Goal: Task Accomplishment & Management: Complete application form

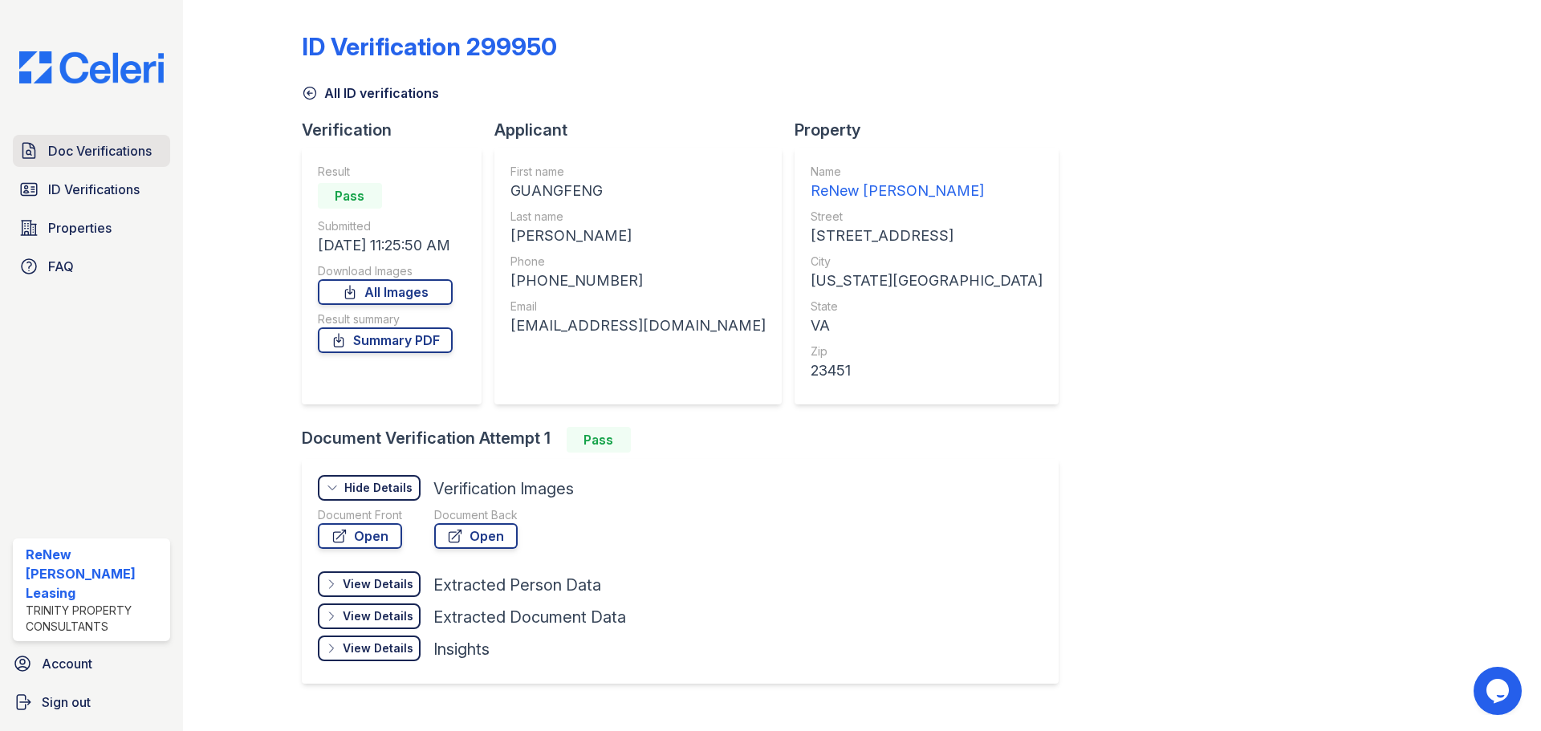
click at [83, 144] on span "Doc Verifications" at bounding box center [100, 150] width 104 height 19
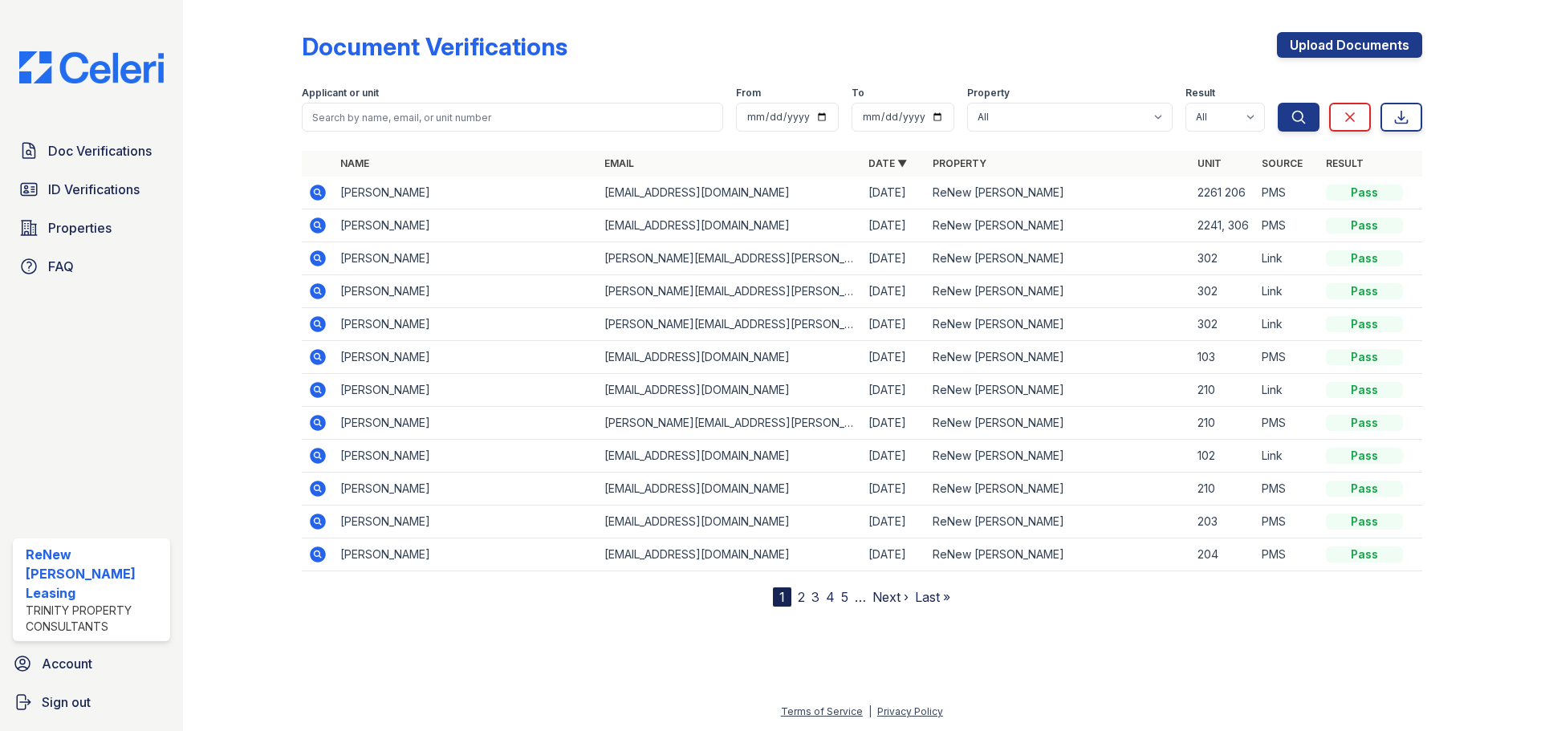
click at [319, 193] on icon at bounding box center [317, 192] width 19 height 19
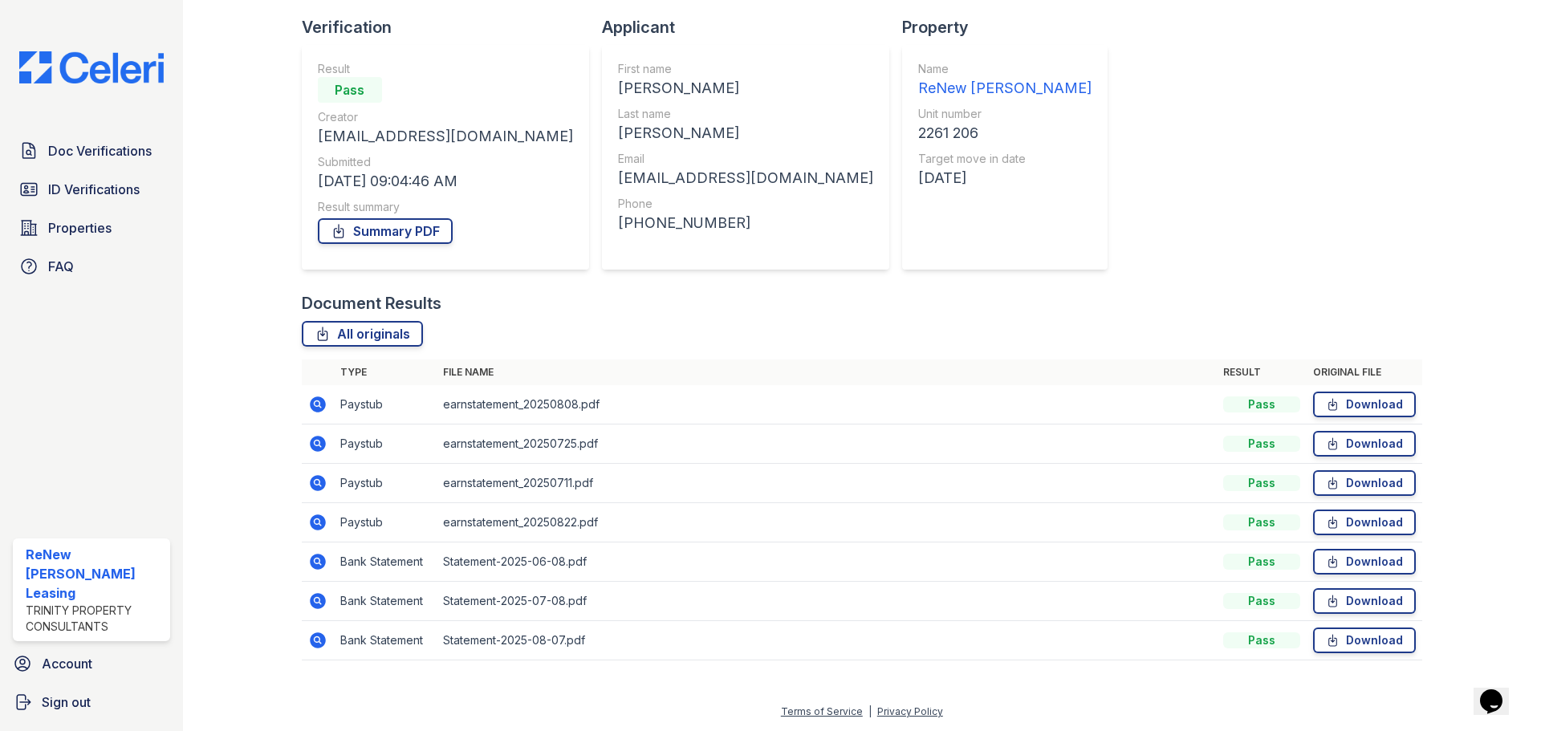
click at [323, 518] on icon at bounding box center [318, 522] width 16 height 16
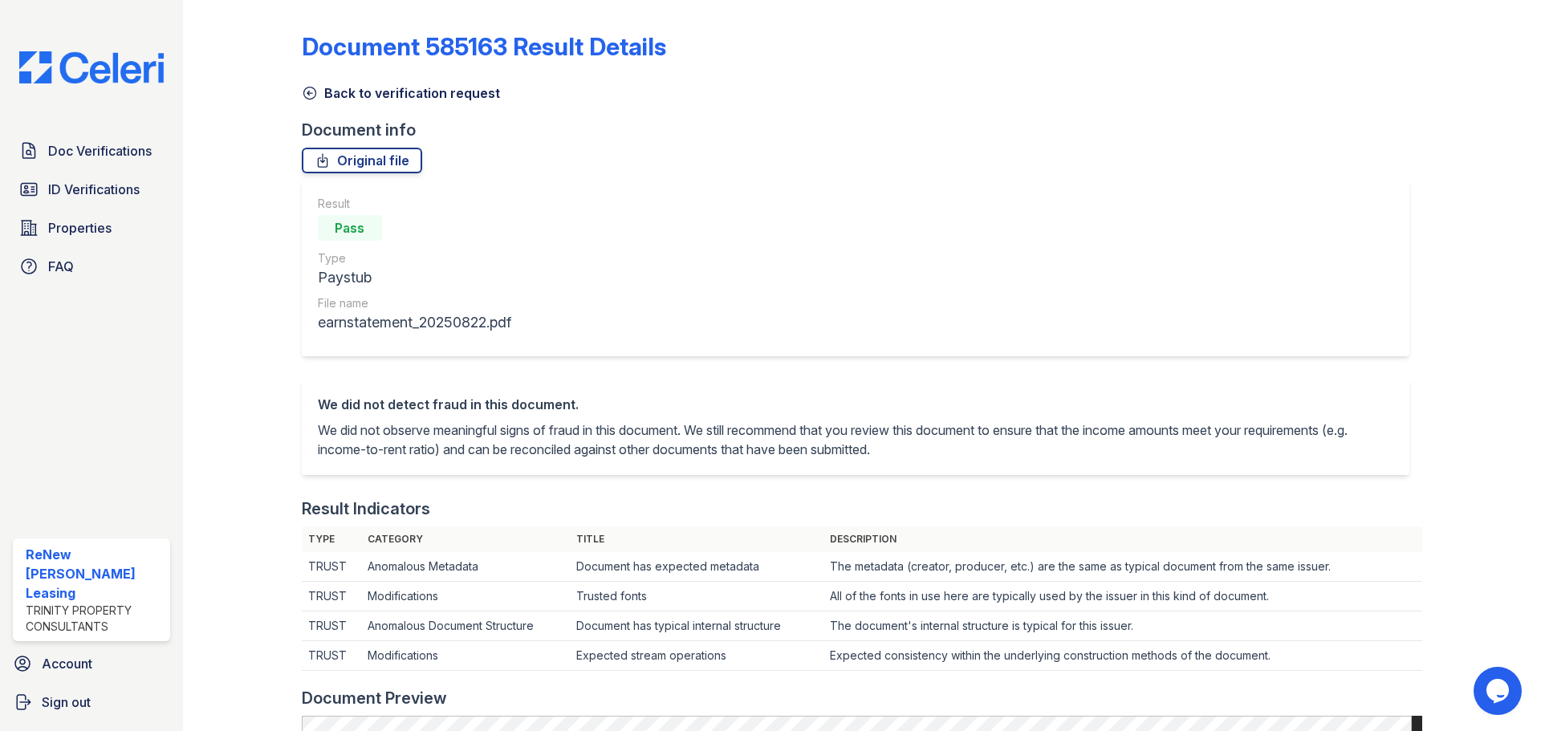
click at [319, 93] on link "Back to verification request" at bounding box center [401, 92] width 198 height 19
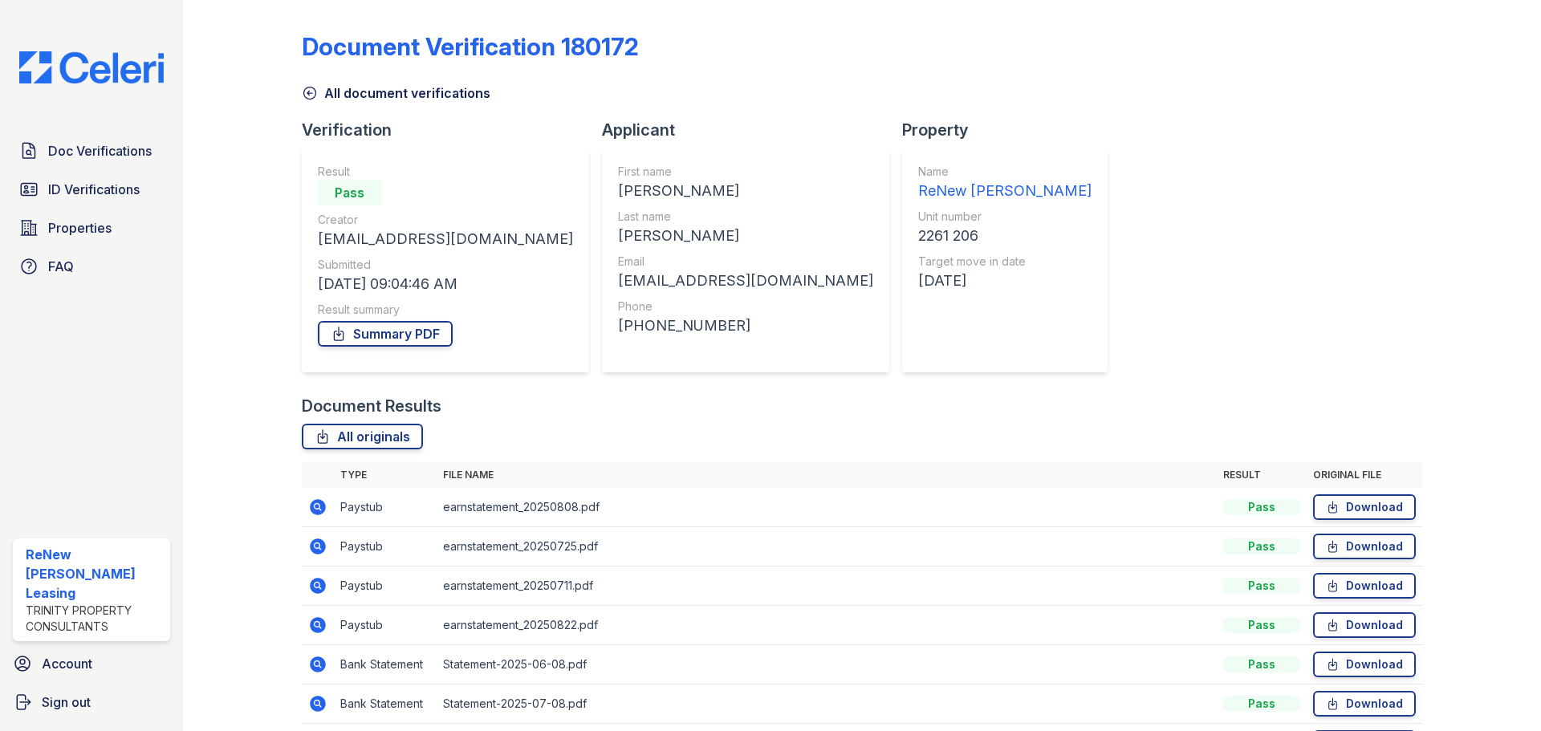
click at [317, 594] on icon at bounding box center [317, 585] width 19 height 19
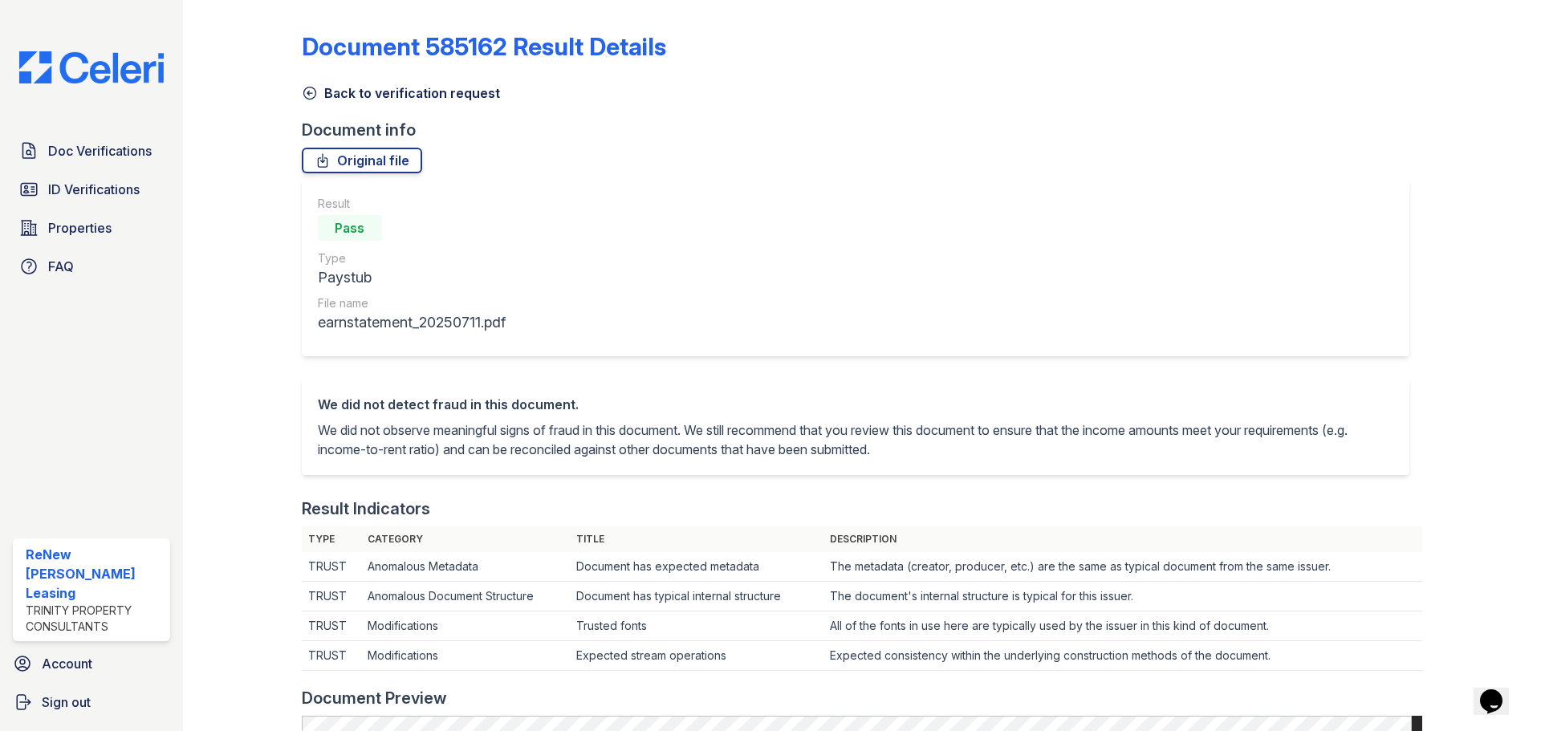
click at [306, 91] on icon at bounding box center [310, 93] width 16 height 16
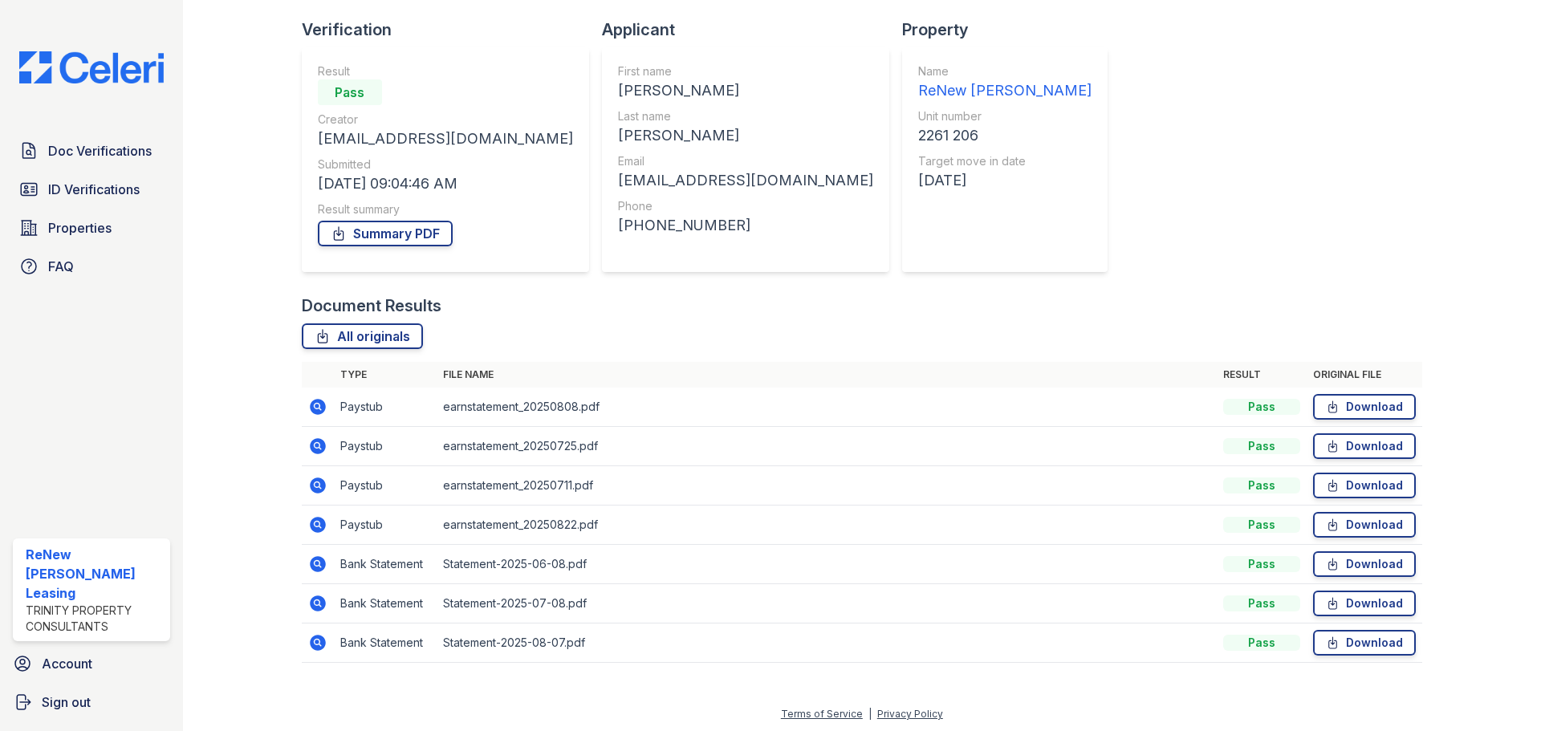
scroll to position [103, 0]
click at [312, 531] on icon at bounding box center [317, 522] width 19 height 19
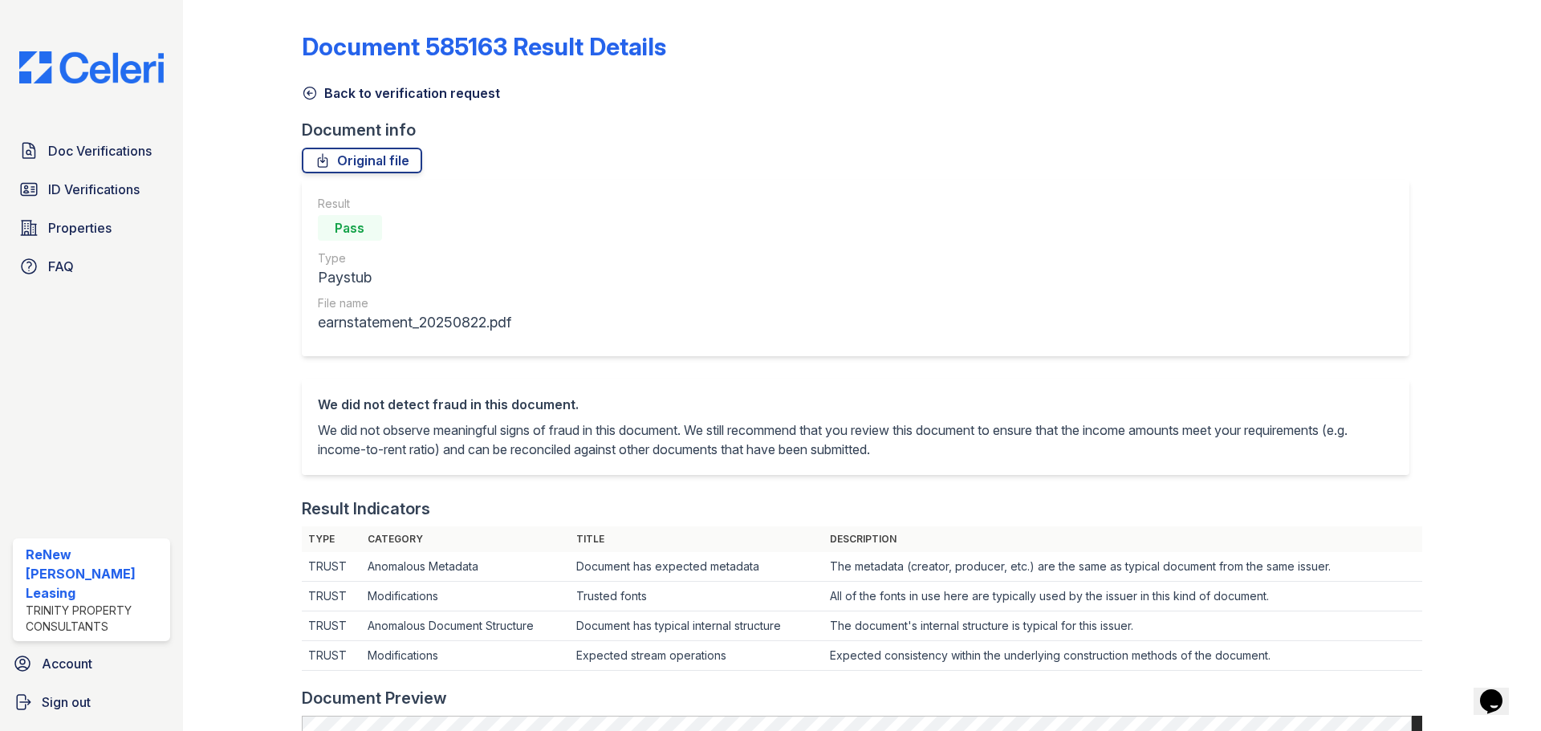
click at [313, 94] on icon at bounding box center [310, 93] width 16 height 16
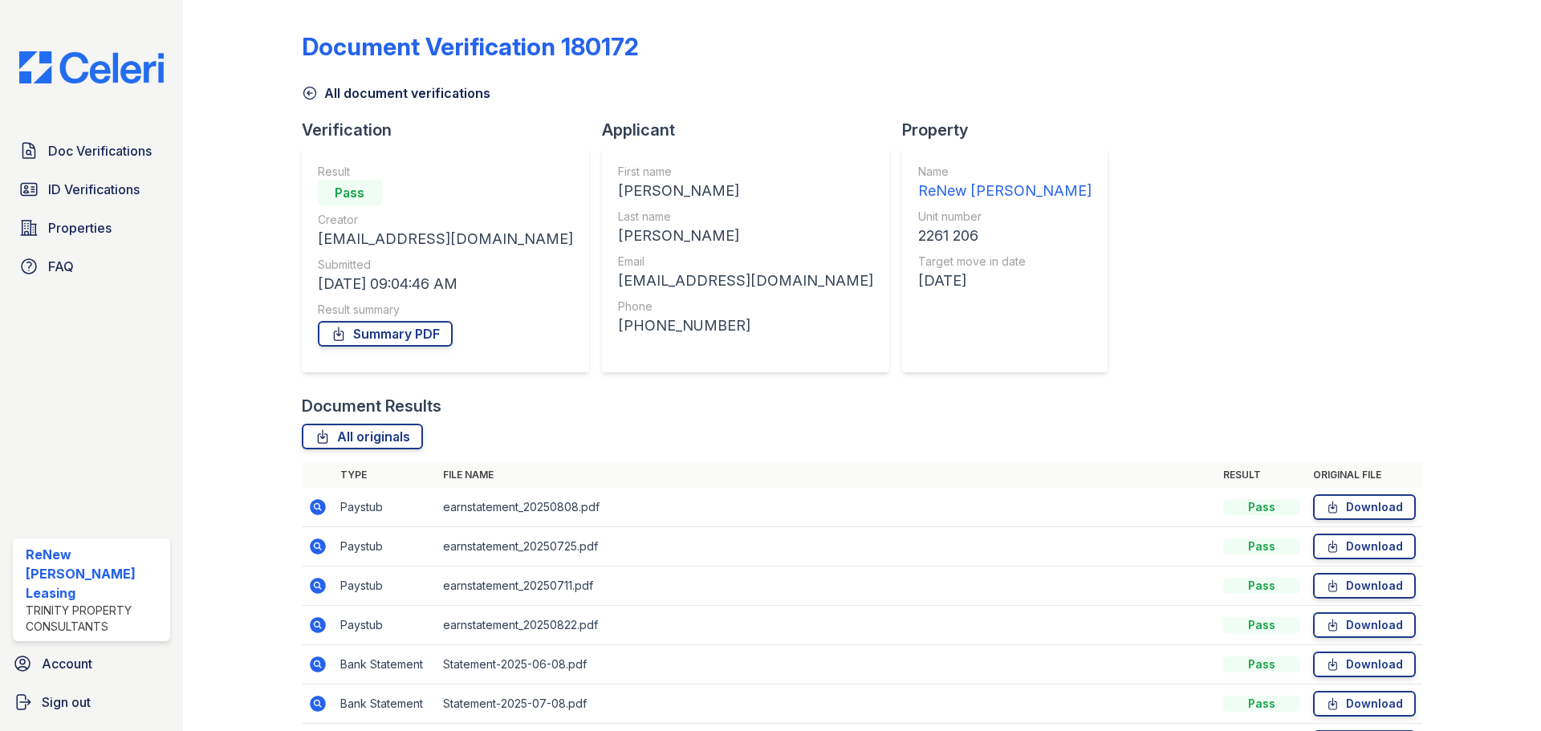
scroll to position [103, 0]
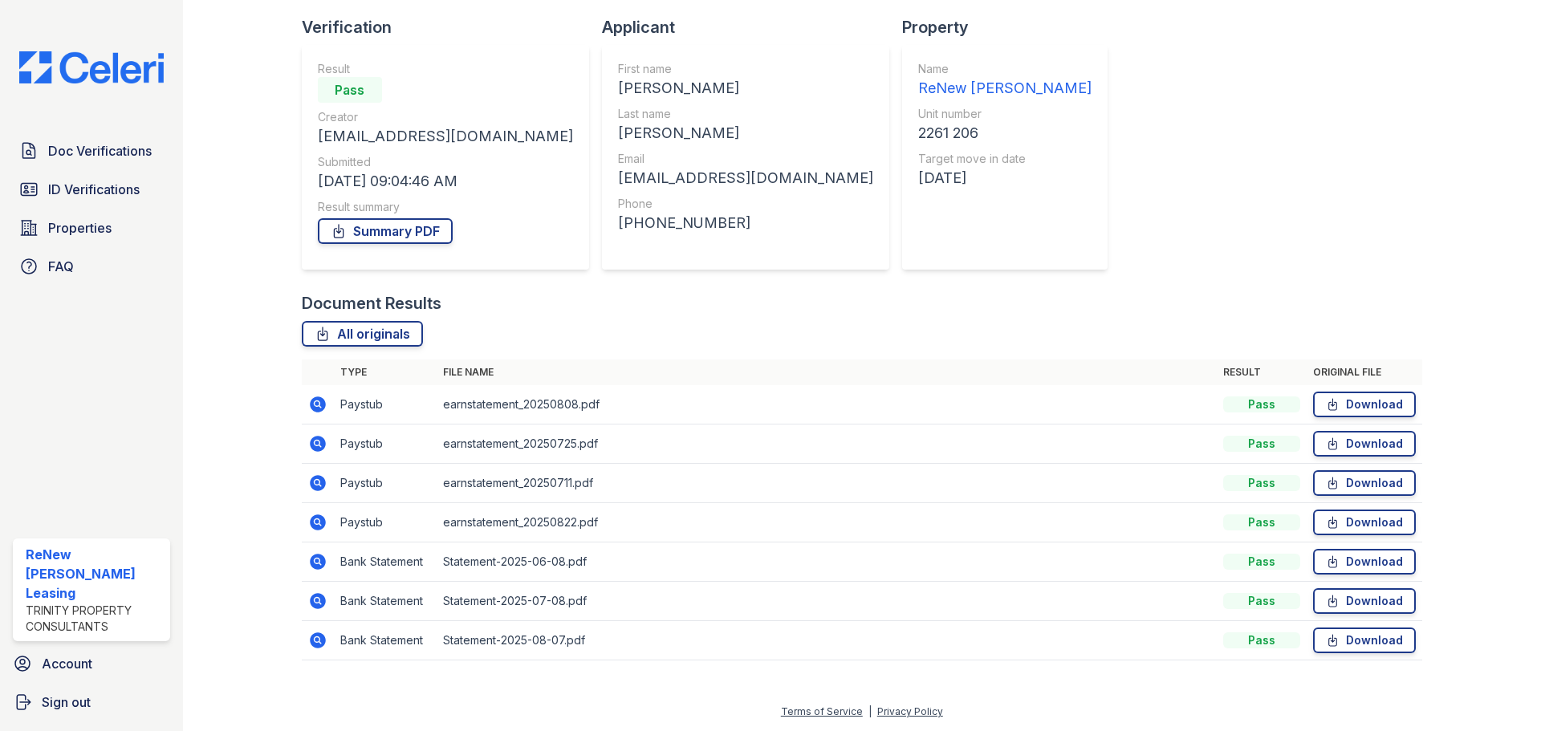
click at [308, 441] on icon at bounding box center [317, 443] width 19 height 19
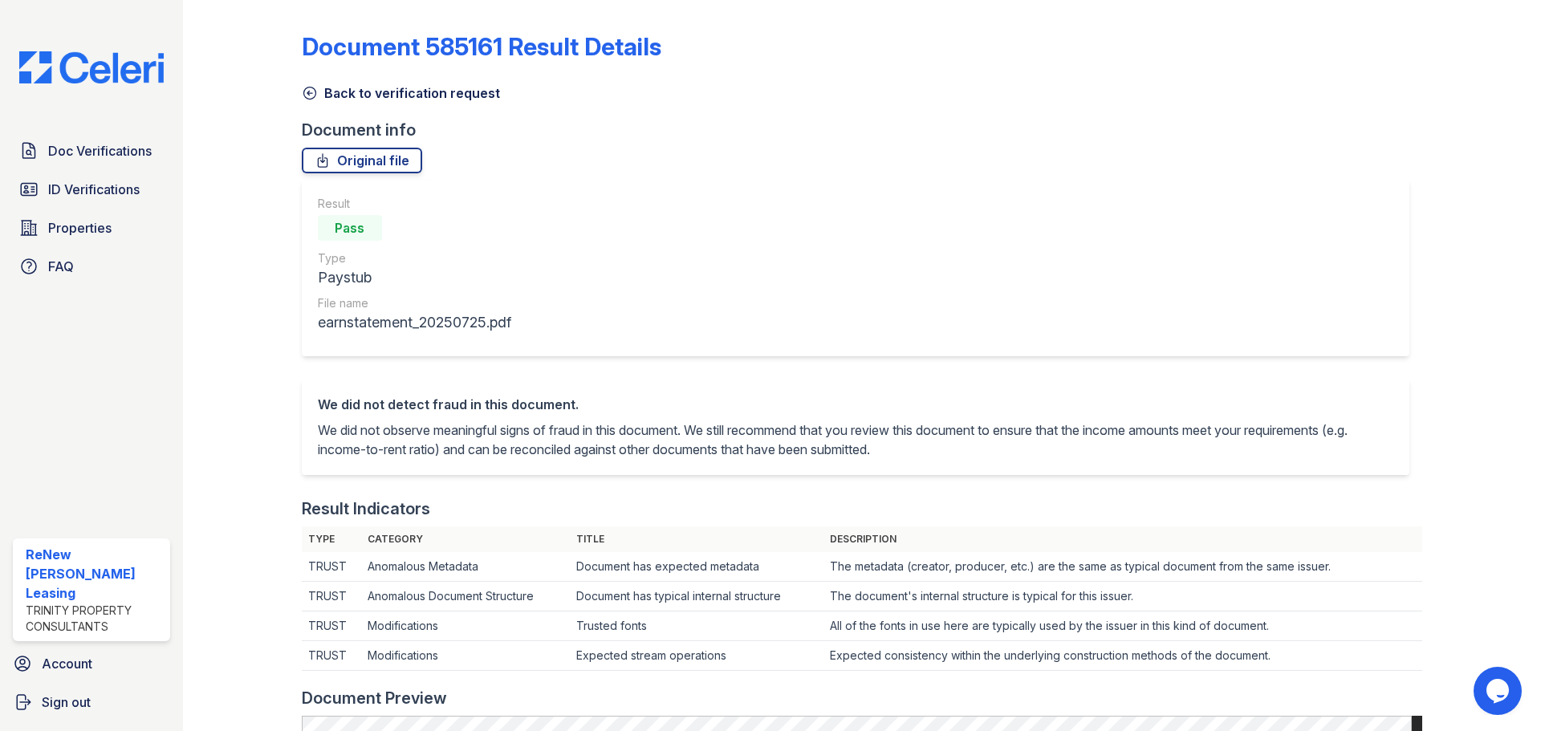
click at [333, 88] on link "Back to verification request" at bounding box center [401, 92] width 198 height 19
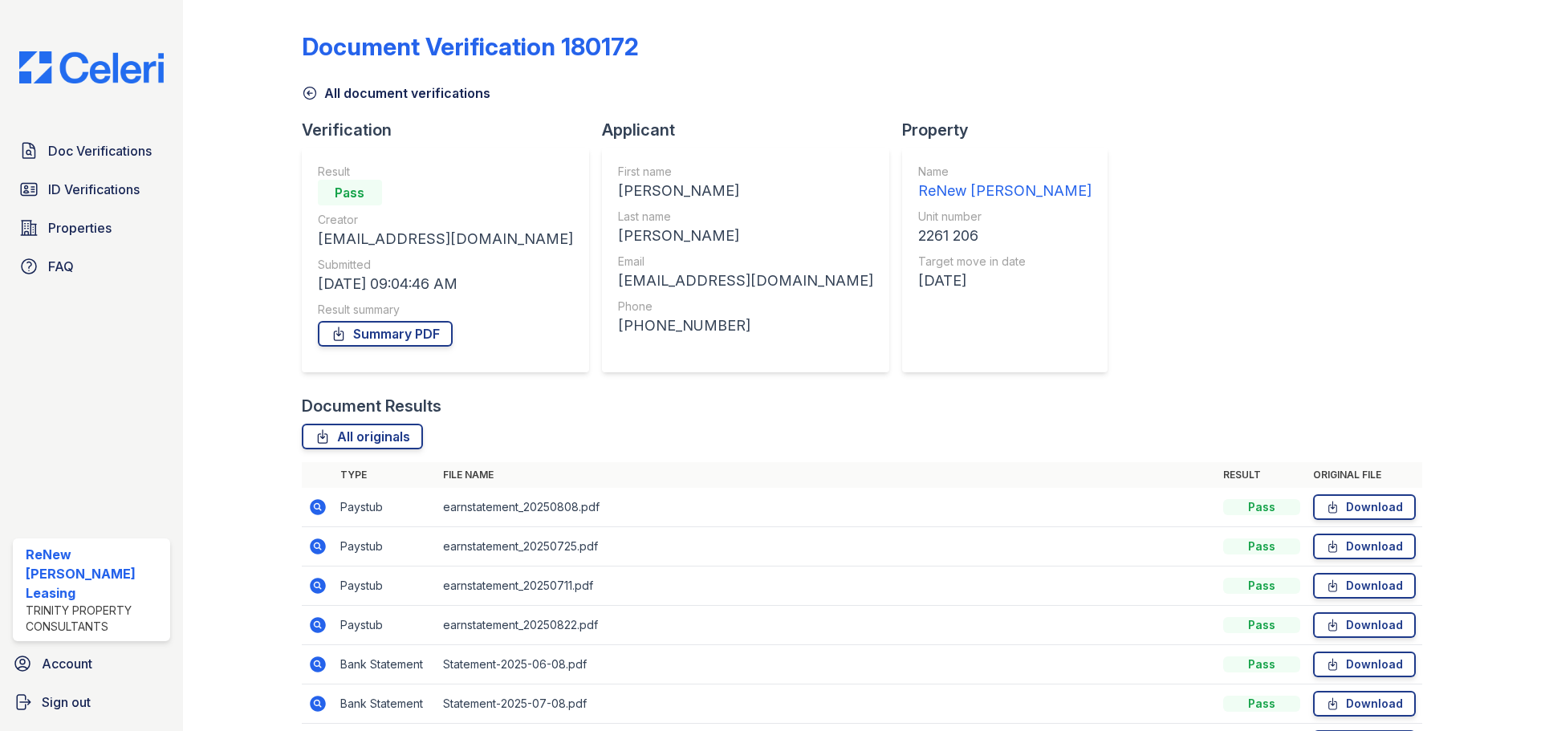
click at [320, 582] on icon at bounding box center [318, 586] width 16 height 16
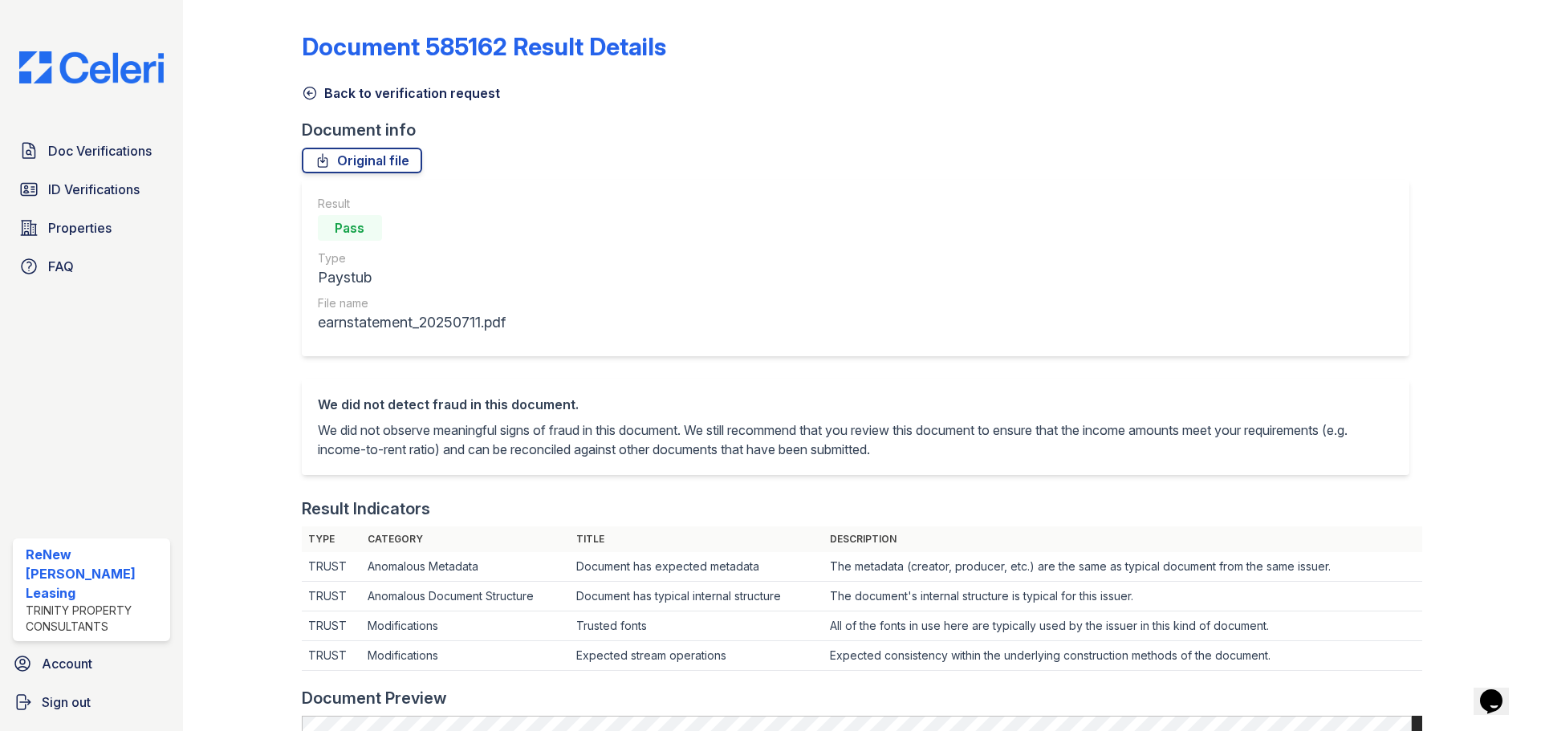
click at [319, 89] on link "Back to verification request" at bounding box center [401, 92] width 198 height 19
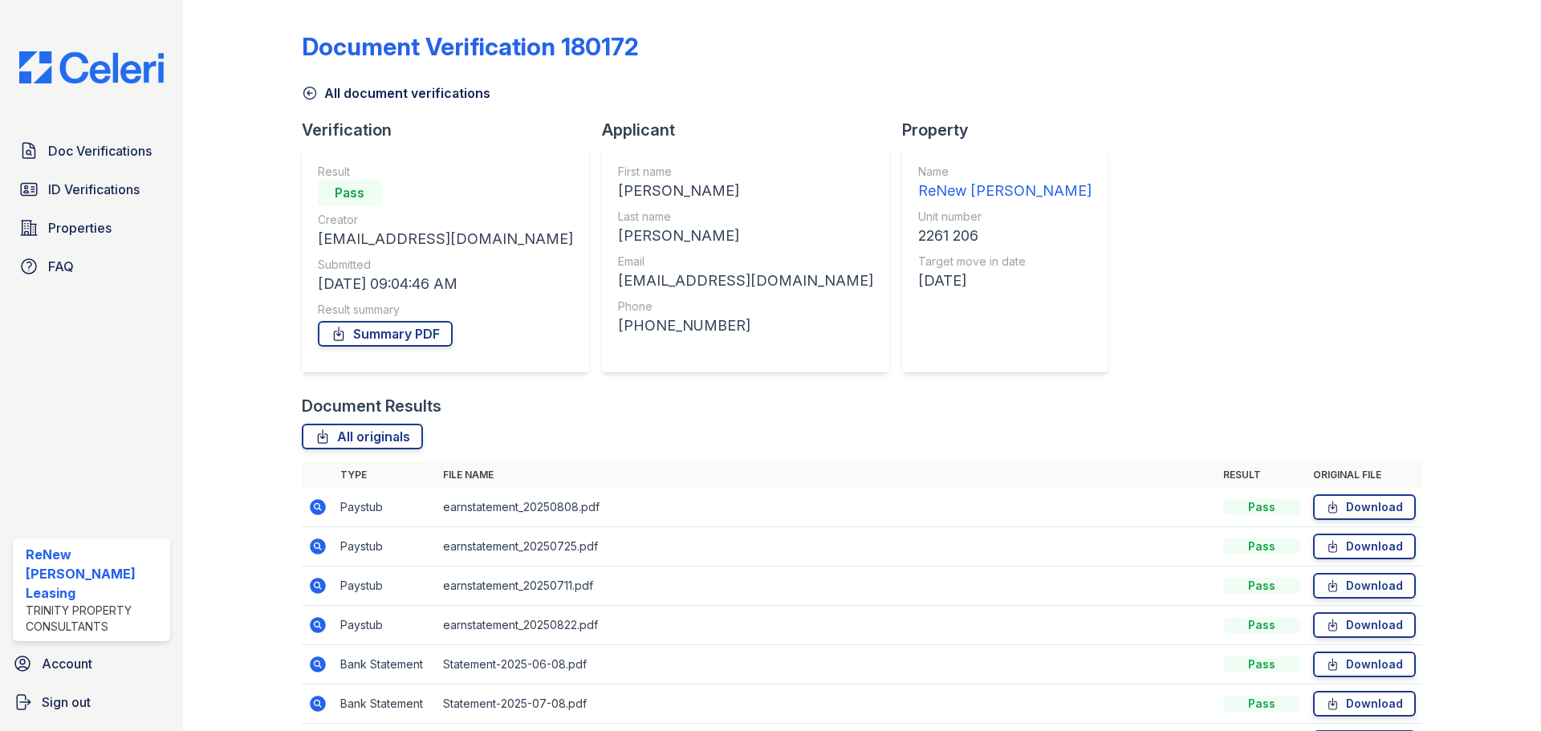
click at [315, 507] on icon at bounding box center [317, 506] width 4 height 4
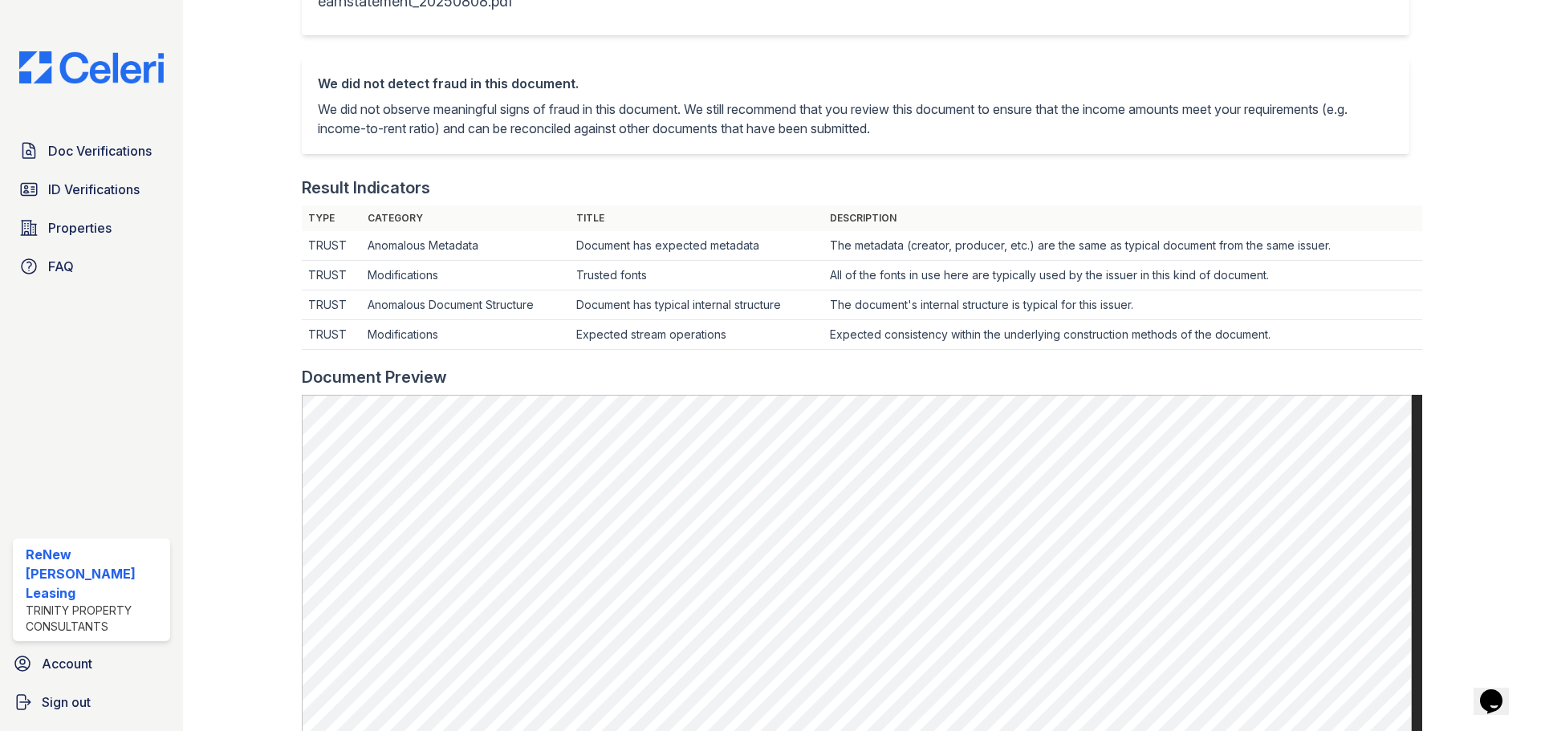
click at [12, 188] on div "Doc Verifications ID Verifications Properties FAQ" at bounding box center [91, 209] width 170 height 148
click at [32, 188] on icon at bounding box center [28, 189] width 19 height 19
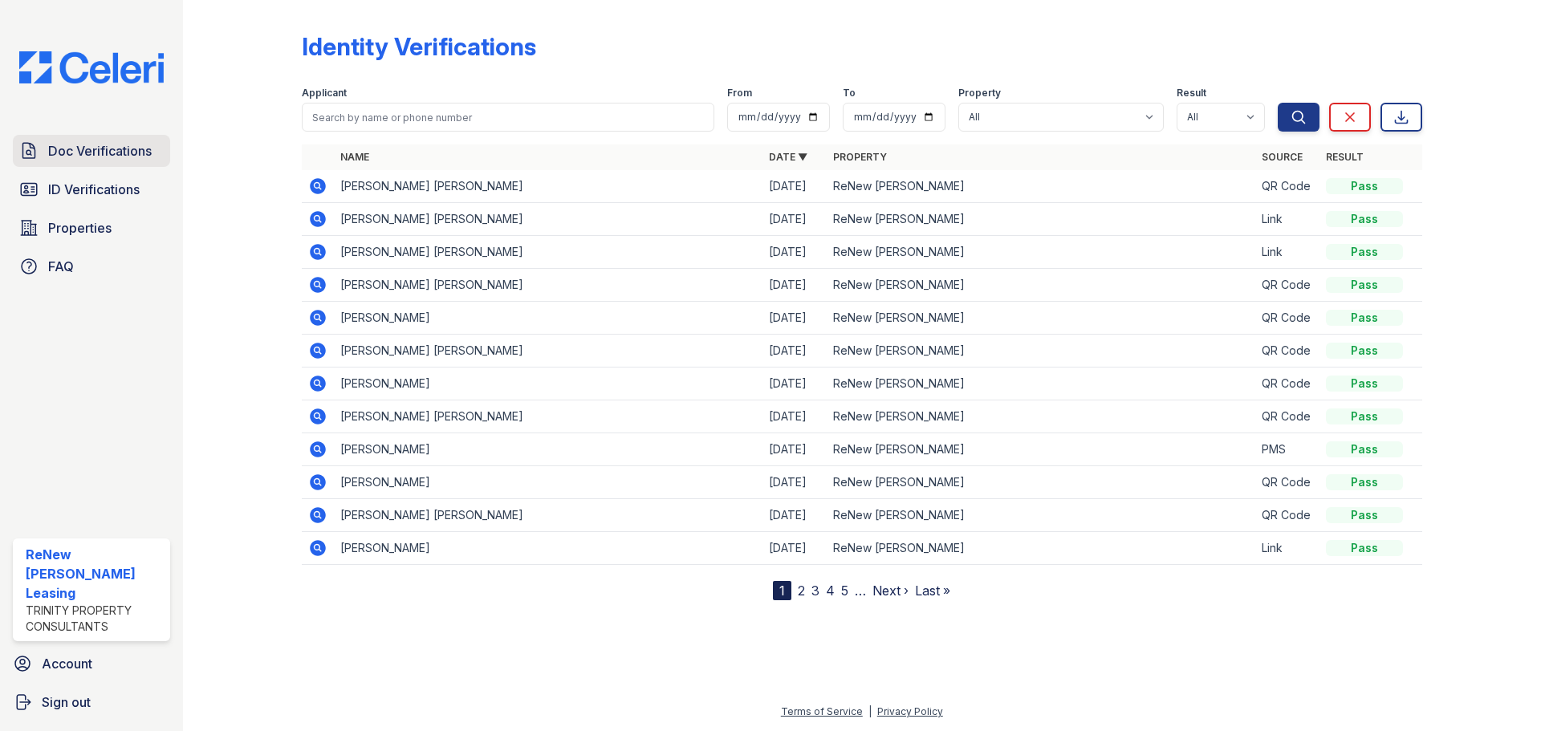
click at [91, 147] on span "Doc Verifications" at bounding box center [100, 150] width 104 height 19
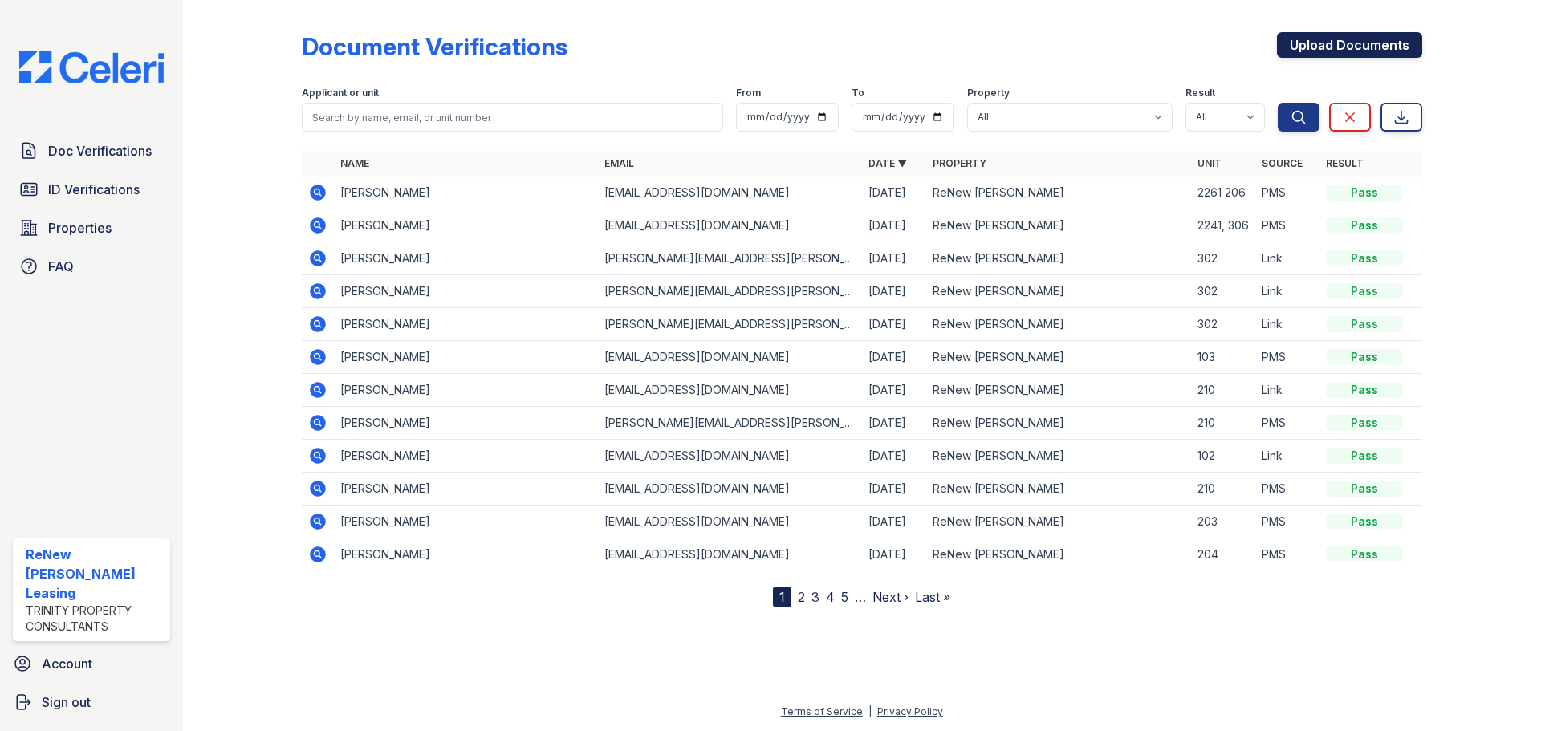
click at [1303, 41] on link "Upload Documents" at bounding box center [1349, 45] width 145 height 26
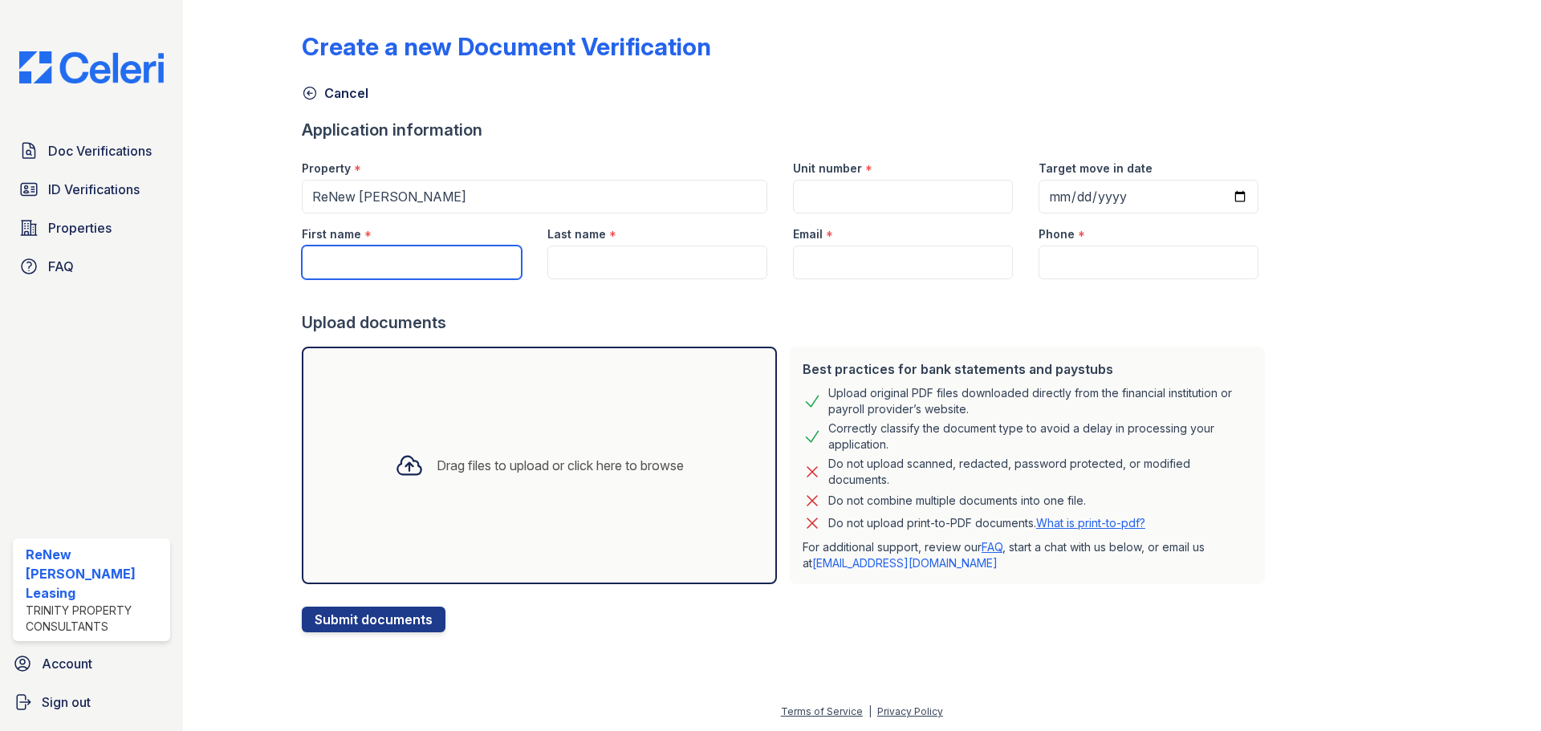
click at [372, 270] on input "First name" at bounding box center [412, 263] width 220 height 34
type input "[PERSON_NAME]"
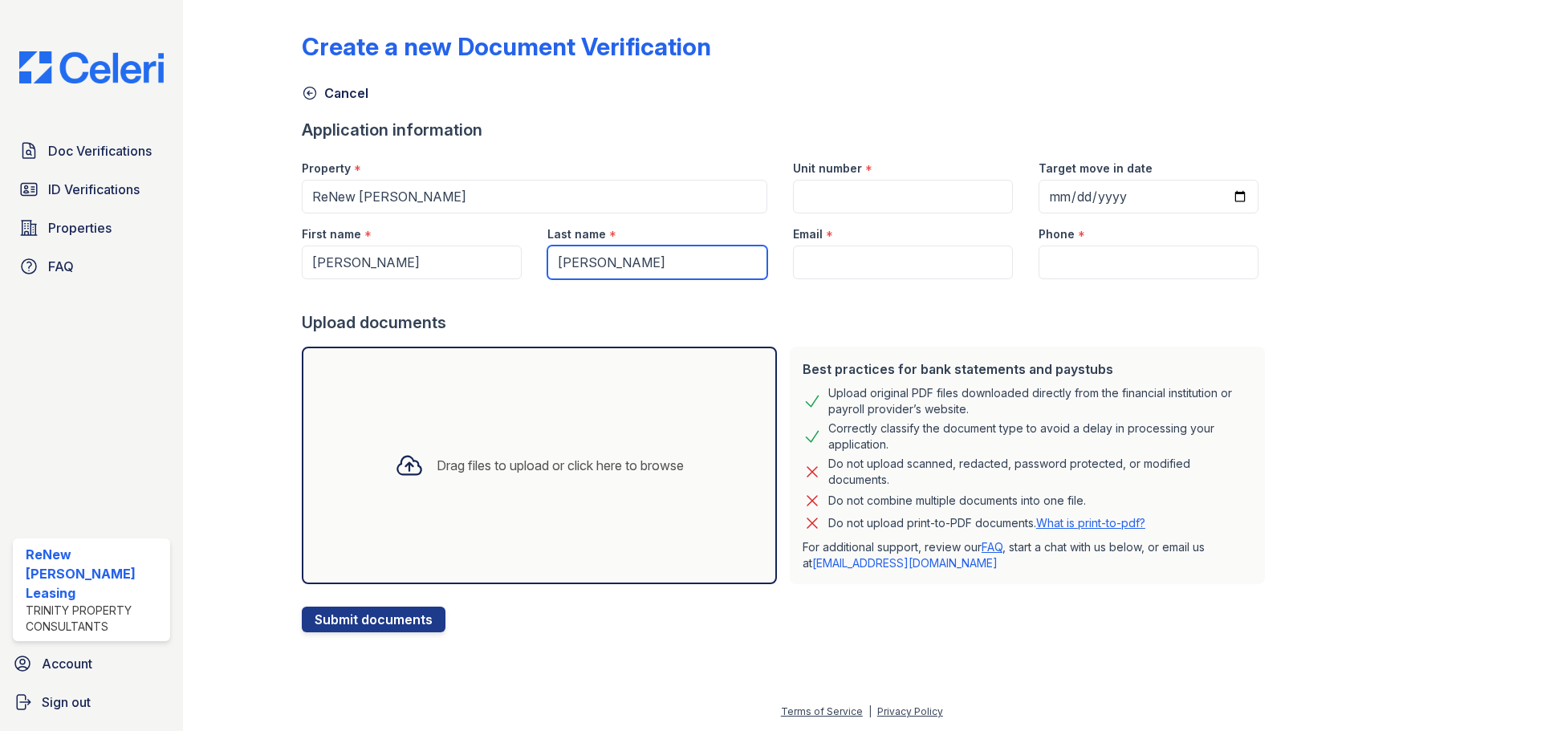
type input "[PERSON_NAME]"
click at [823, 193] on input "Unit number" at bounding box center [903, 197] width 220 height 34
type input "208"
click at [836, 270] on input "Email" at bounding box center [903, 263] width 220 height 34
paste input "[PERSON_NAME][EMAIL_ADDRESS][DOMAIN_NAME]"
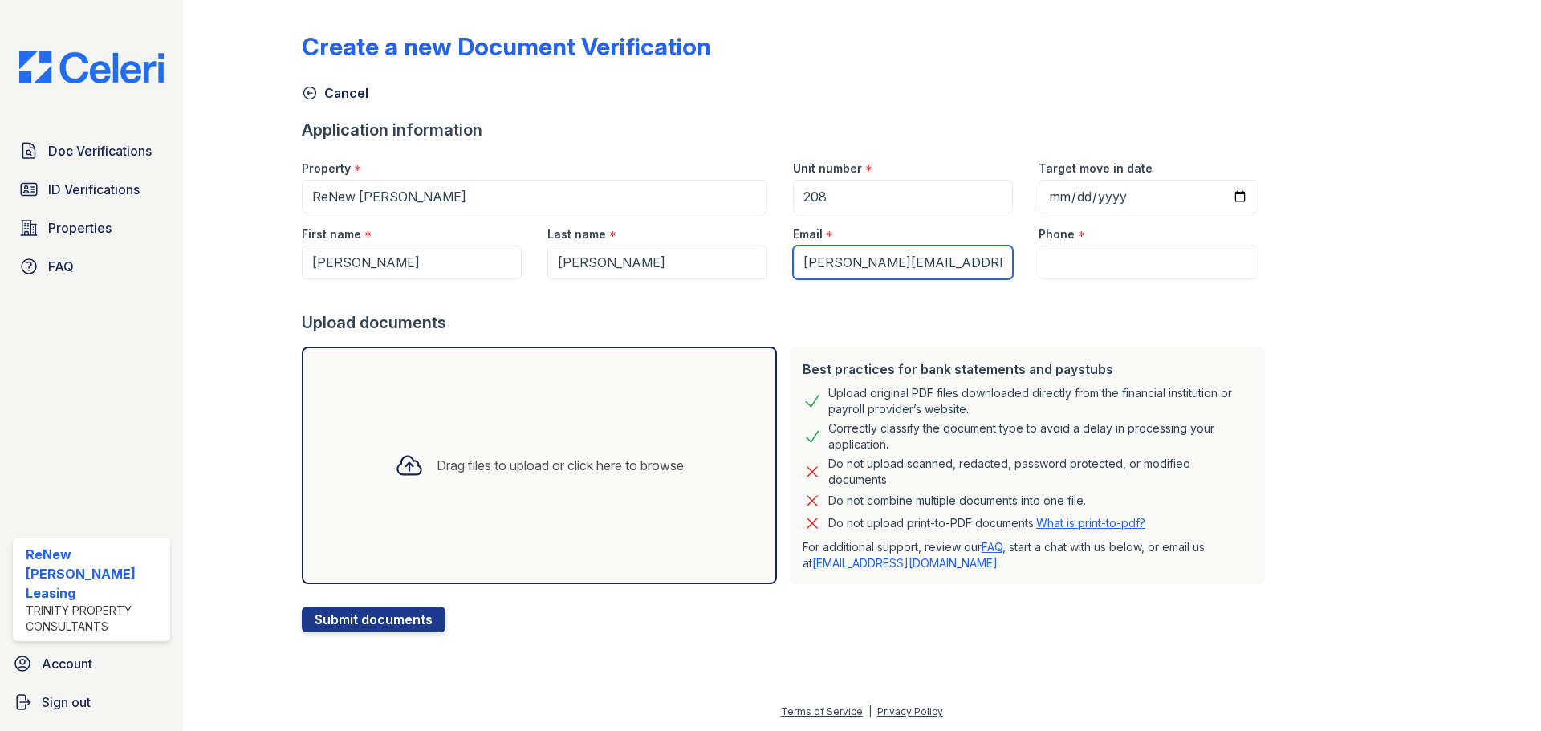
type input "[PERSON_NAME][EMAIL_ADDRESS][DOMAIN_NAME]"
click at [1060, 260] on input "Phone" at bounding box center [1149, 263] width 220 height 34
paste input "[PHONE_NUMBER]"
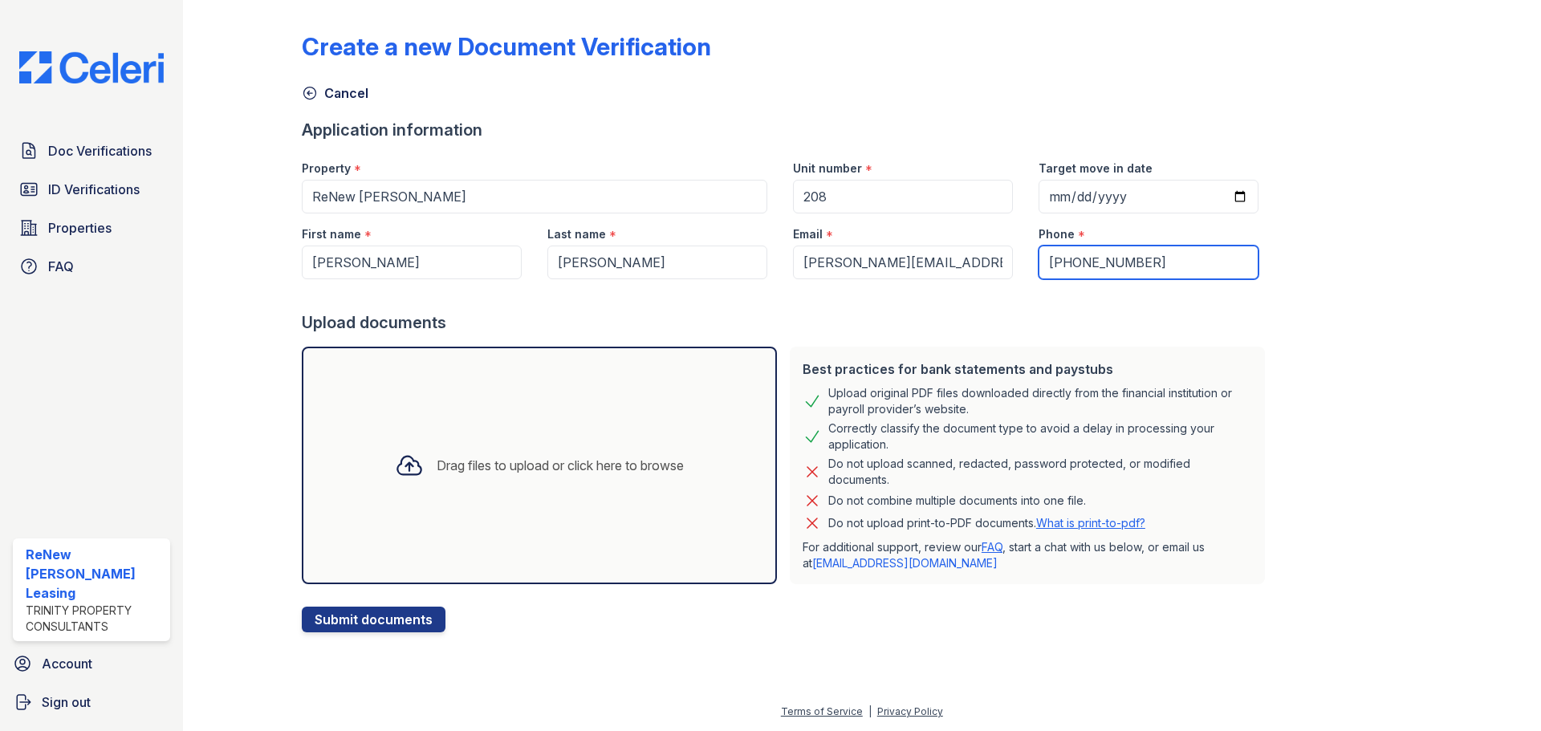
type input "[PHONE_NUMBER]"
click at [447, 491] on div "Drag files to upload or click here to browse" at bounding box center [539, 465] width 315 height 55
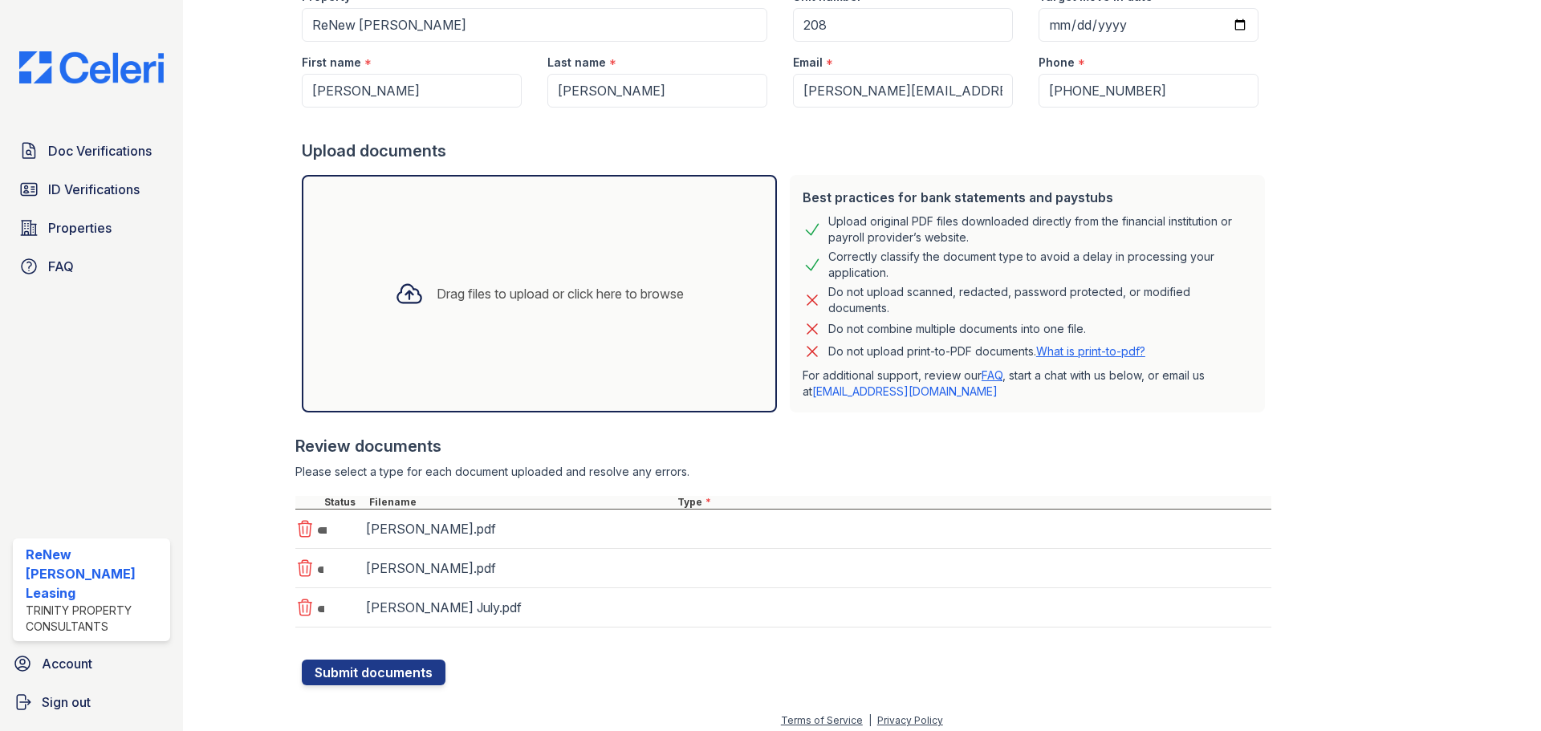
scroll to position [181, 0]
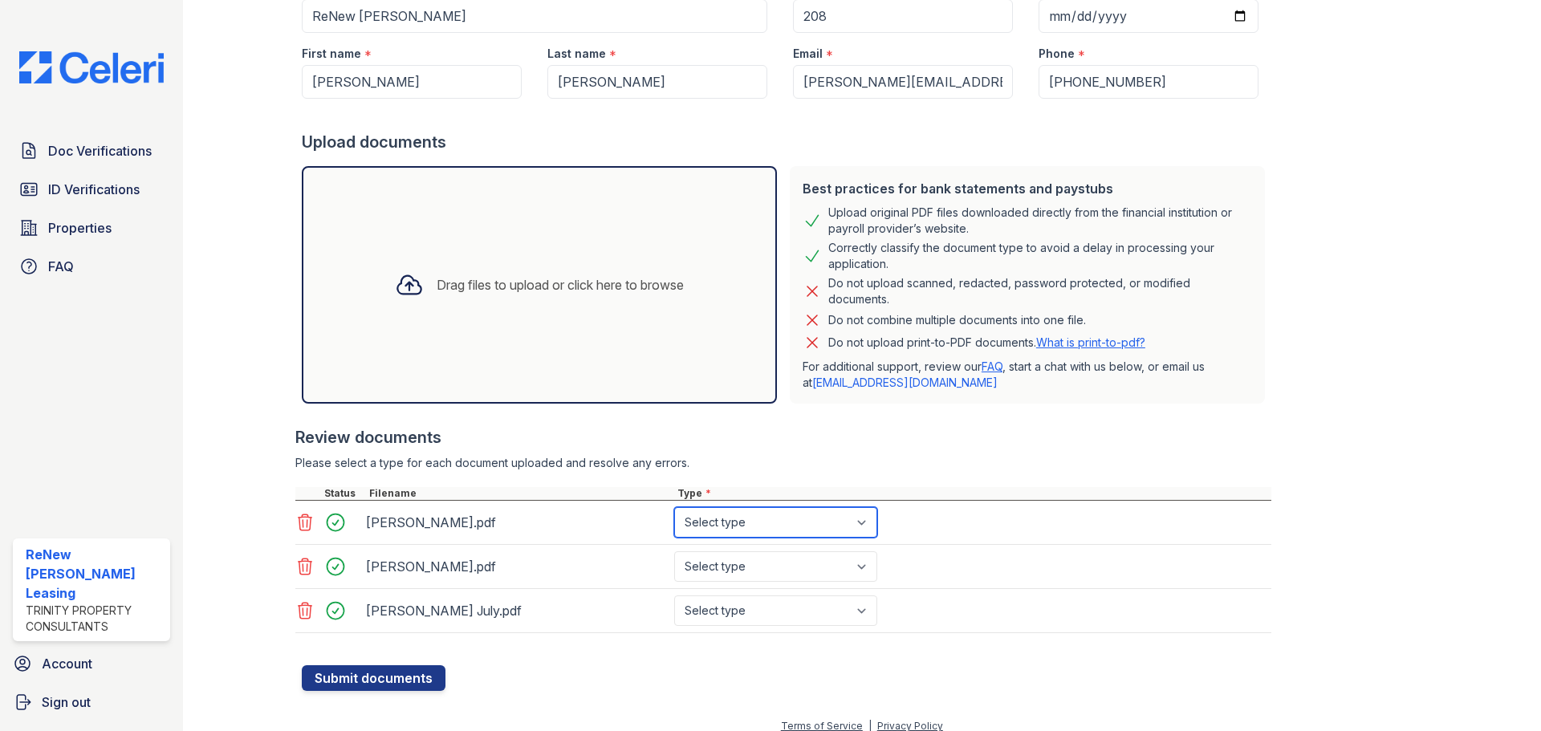
click at [741, 523] on select "Select type Paystub Bank Statement Offer Letter Tax Documents Benefit Award Let…" at bounding box center [775, 522] width 203 height 30
select select "bank_statement"
click at [674, 507] on select "Select type Paystub Bank Statement Offer Letter Tax Documents Benefit Award Let…" at bounding box center [775, 522] width 203 height 30
click at [747, 571] on select "Select type Paystub Bank Statement Offer Letter Tax Documents Benefit Award Let…" at bounding box center [775, 566] width 203 height 30
select select "bank_statement"
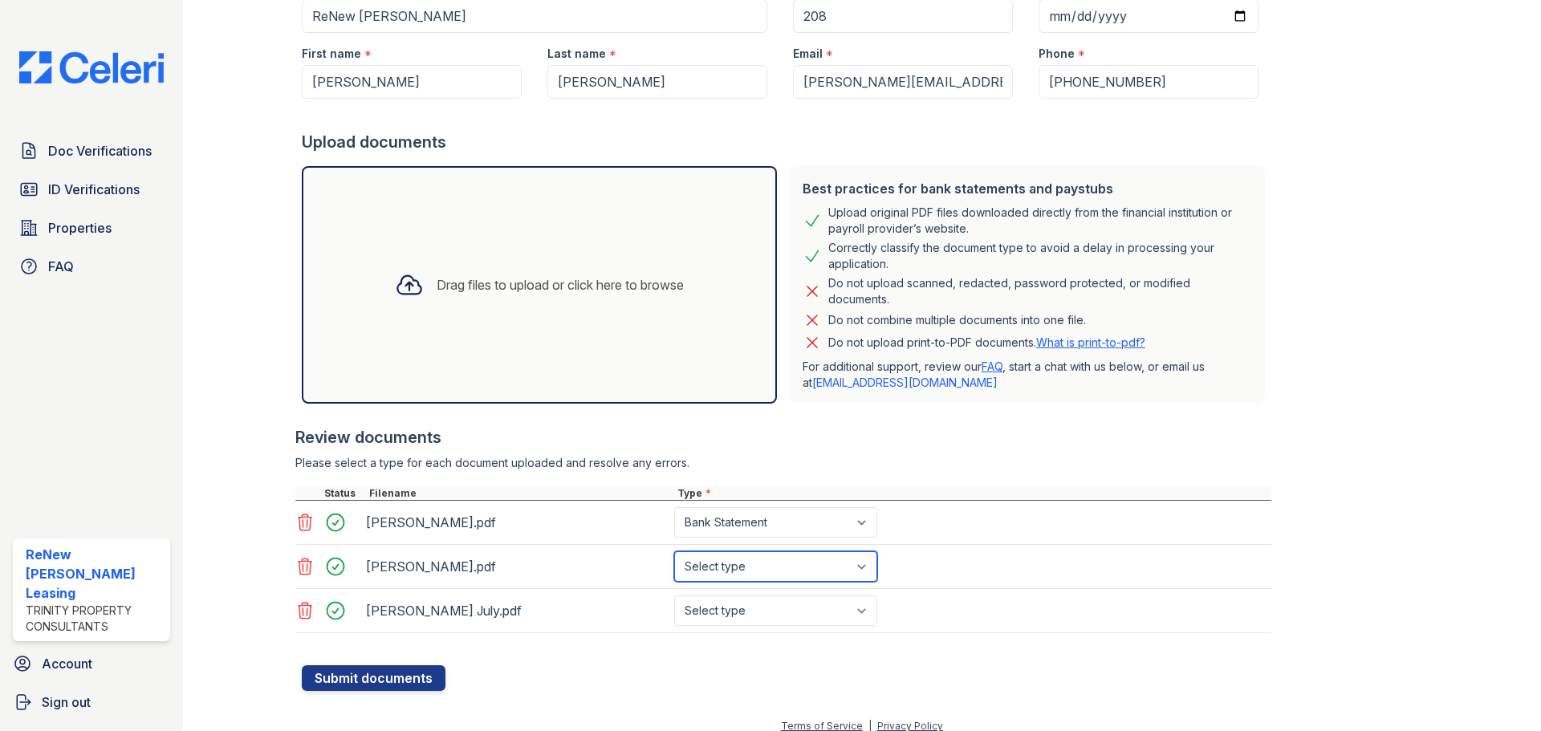
click at [674, 551] on select "Select type Paystub Bank Statement Offer Letter Tax Documents Benefit Award Let…" at bounding box center [775, 566] width 203 height 30
click at [742, 605] on select "Select type Paystub Bank Statement Offer Letter Tax Documents Benefit Award Let…" at bounding box center [775, 611] width 203 height 30
select select "bank_statement"
click at [674, 596] on select "Select type Paystub Bank Statement Offer Letter Tax Documents Benefit Award Let…" at bounding box center [775, 611] width 203 height 30
click at [399, 680] on button "Submit documents" at bounding box center [374, 678] width 144 height 26
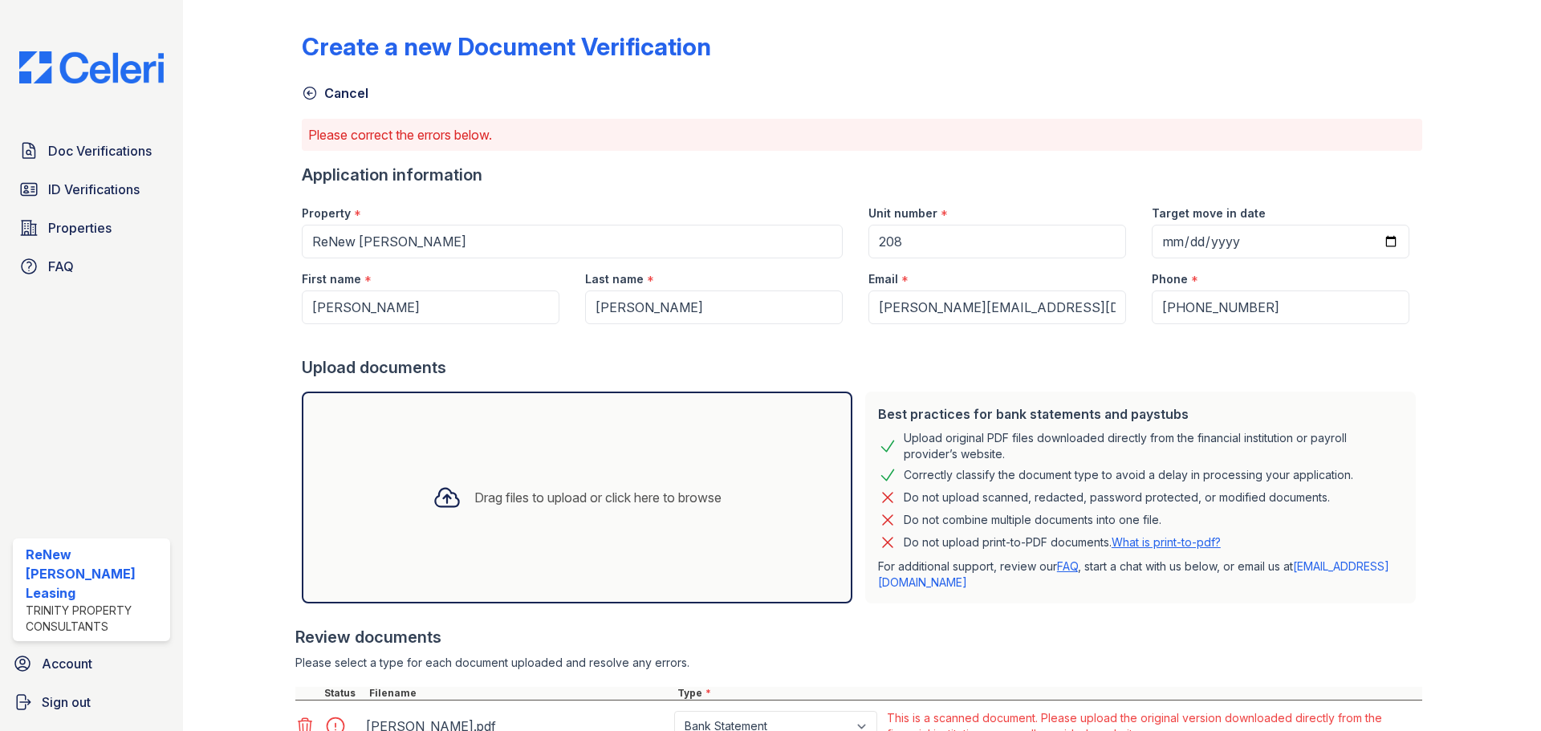
scroll to position [238, 0]
